Goal: Navigation & Orientation: Find specific page/section

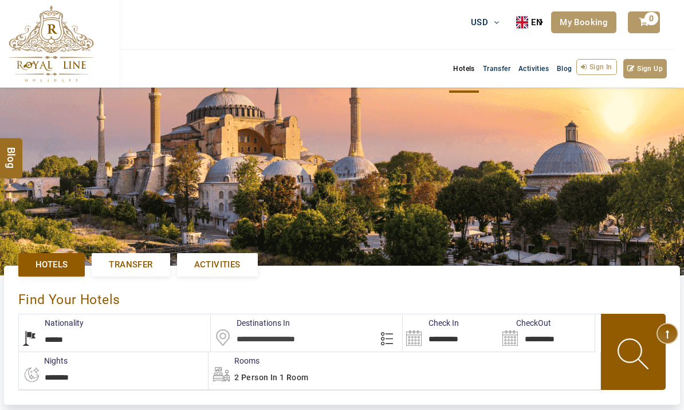
select select "******"
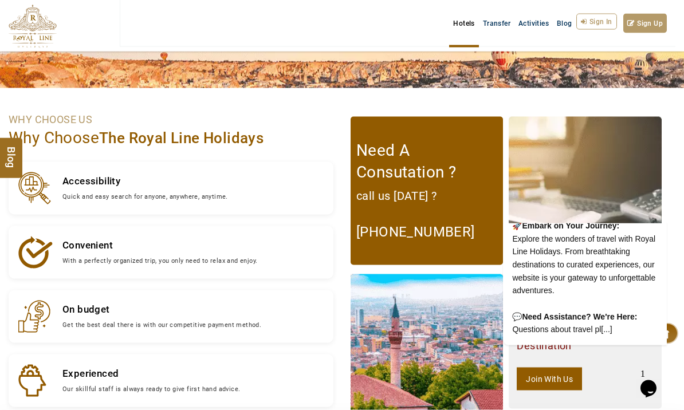
scroll to position [1034, 0]
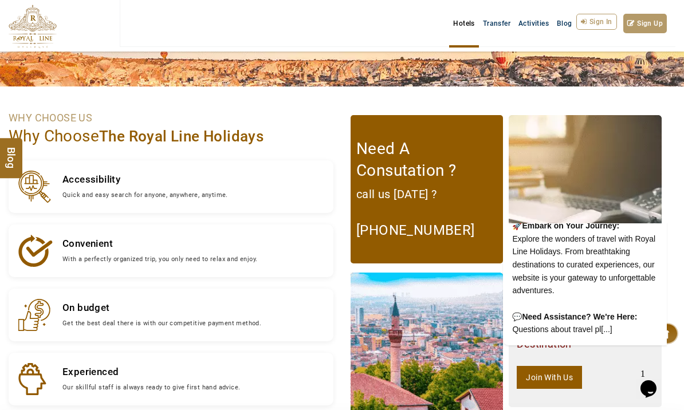
click at [501, 23] on link "Transfer" at bounding box center [497, 23] width 36 height 19
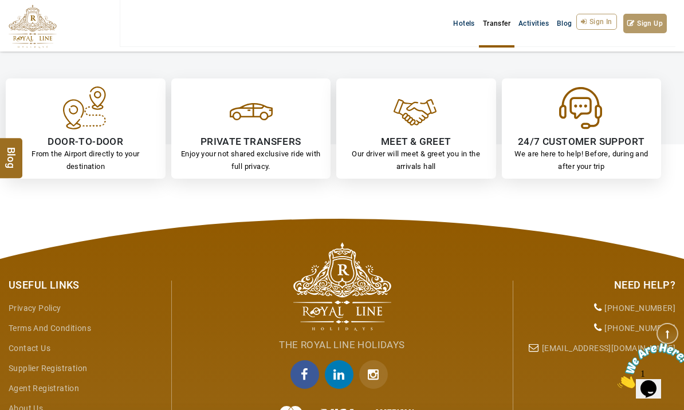
scroll to position [653, 0]
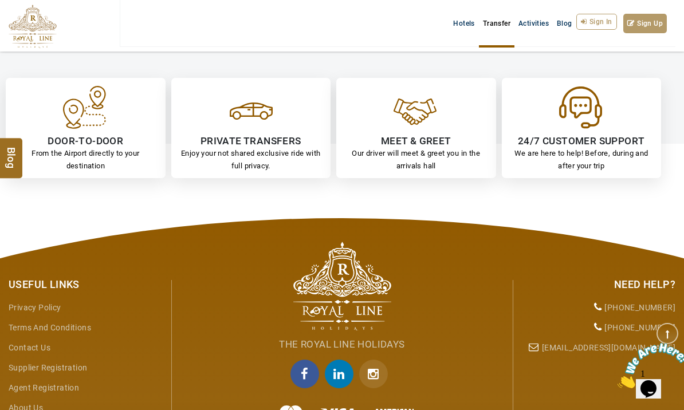
click at [279, 155] on p "Enjoy your not shared exclusive ride with full privacy." at bounding box center [251, 159] width 148 height 25
click at [280, 143] on h4 "PRIVATE TRANSFERS" at bounding box center [251, 141] width 148 height 13
click at [290, 141] on h4 "PRIVATE TRANSFERS" at bounding box center [251, 141] width 148 height 13
click at [291, 147] on p "Enjoy your not shared exclusive ride with full privacy." at bounding box center [251, 159] width 148 height 25
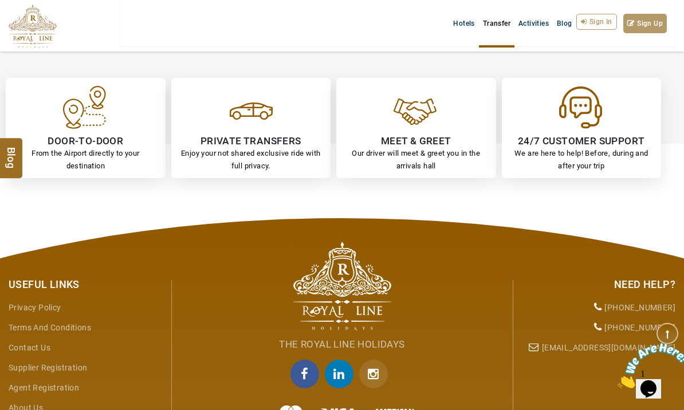
click at [621, 290] on div "Need Help? [PHONE_NUMBER] [PHONE_NUMBER] [EMAIL_ADDRESS][DOMAIN_NAME]" at bounding box center [599, 314] width 154 height 88
click at [42, 343] on link "Contact Us" at bounding box center [30, 347] width 42 height 9
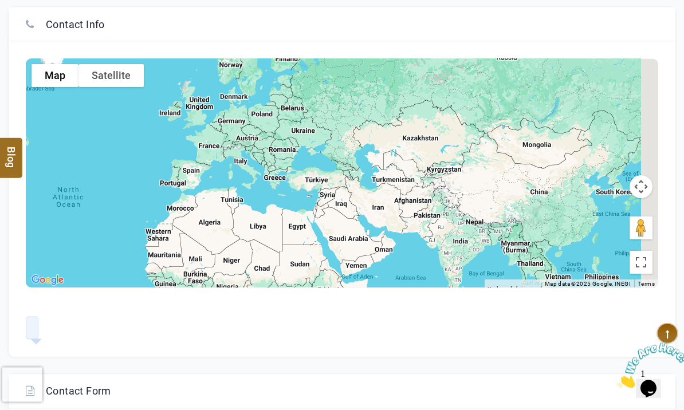
scroll to position [196, 0]
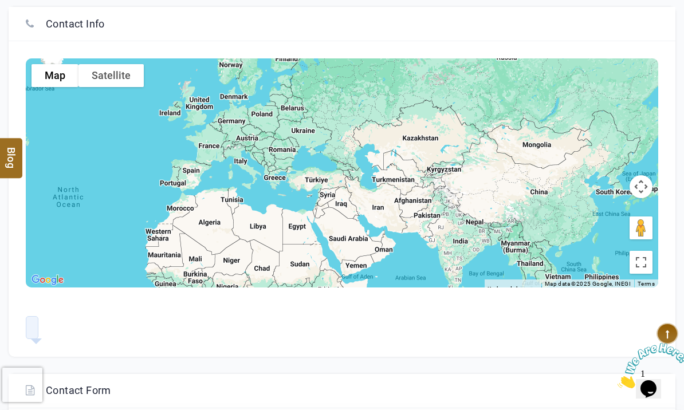
click at [328, 175] on div at bounding box center [342, 172] width 632 height 229
click at [326, 179] on div at bounding box center [342, 172] width 632 height 229
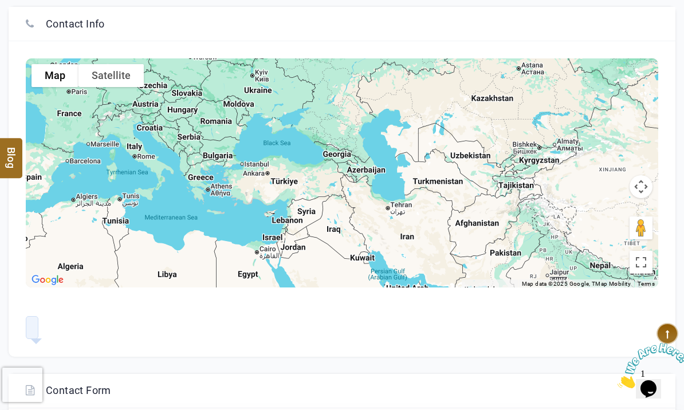
click at [291, 181] on div at bounding box center [342, 172] width 632 height 229
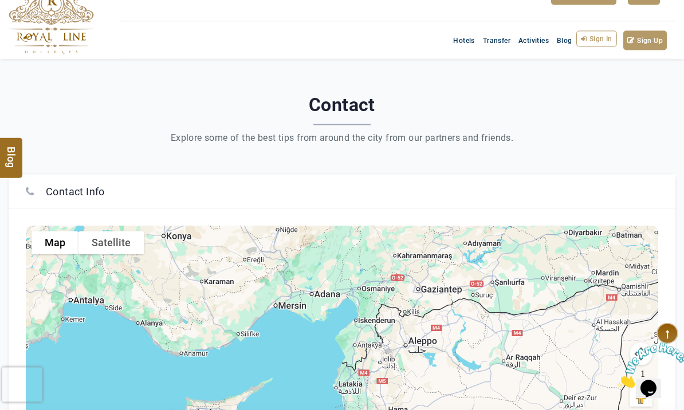
scroll to position [29, 0]
